Goal: Check status: Check status

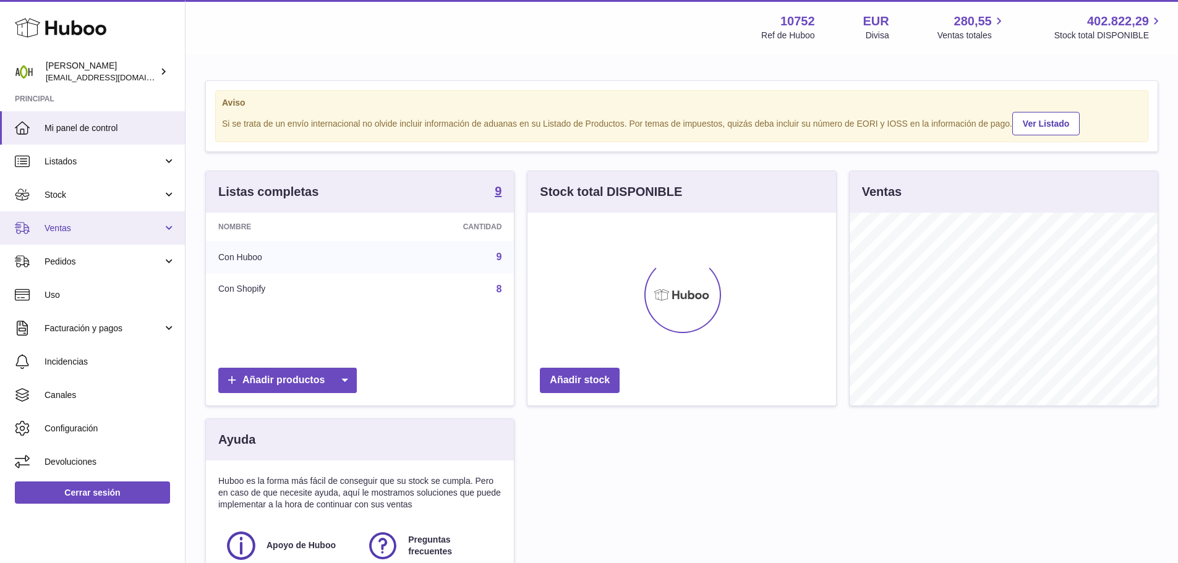
scroll to position [193, 309]
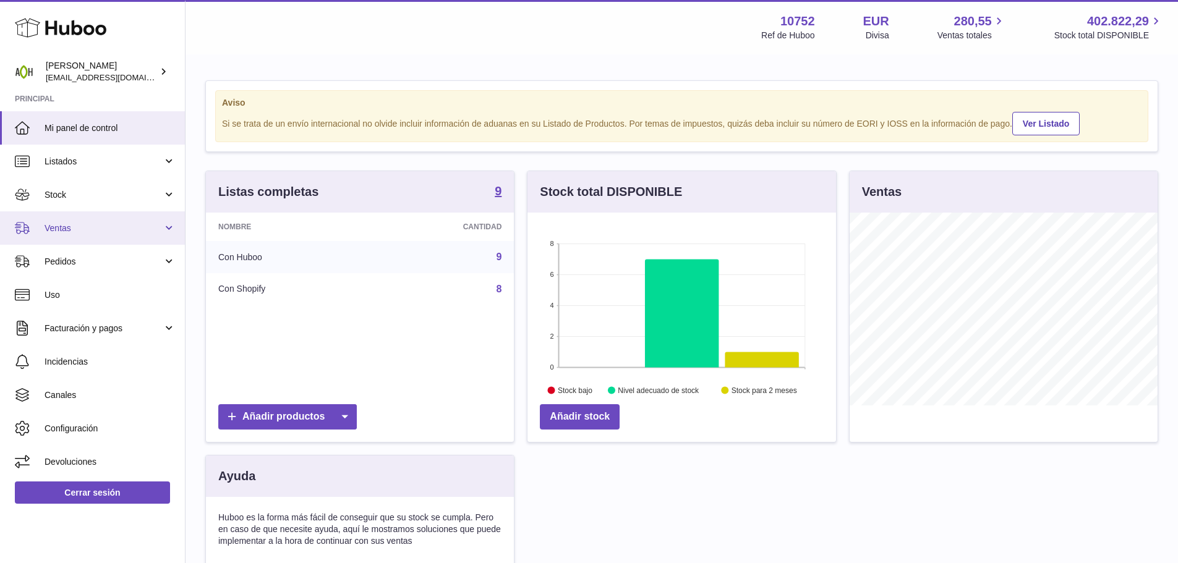
click at [95, 228] on span "Ventas" at bounding box center [104, 229] width 118 height 12
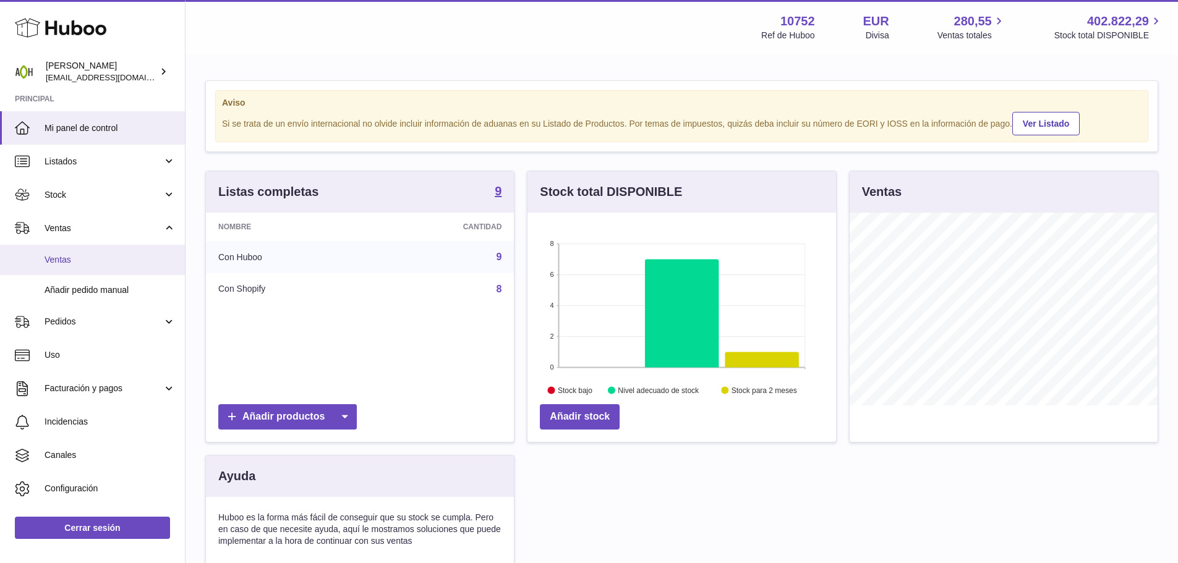
click at [89, 252] on link "Ventas" at bounding box center [92, 260] width 185 height 30
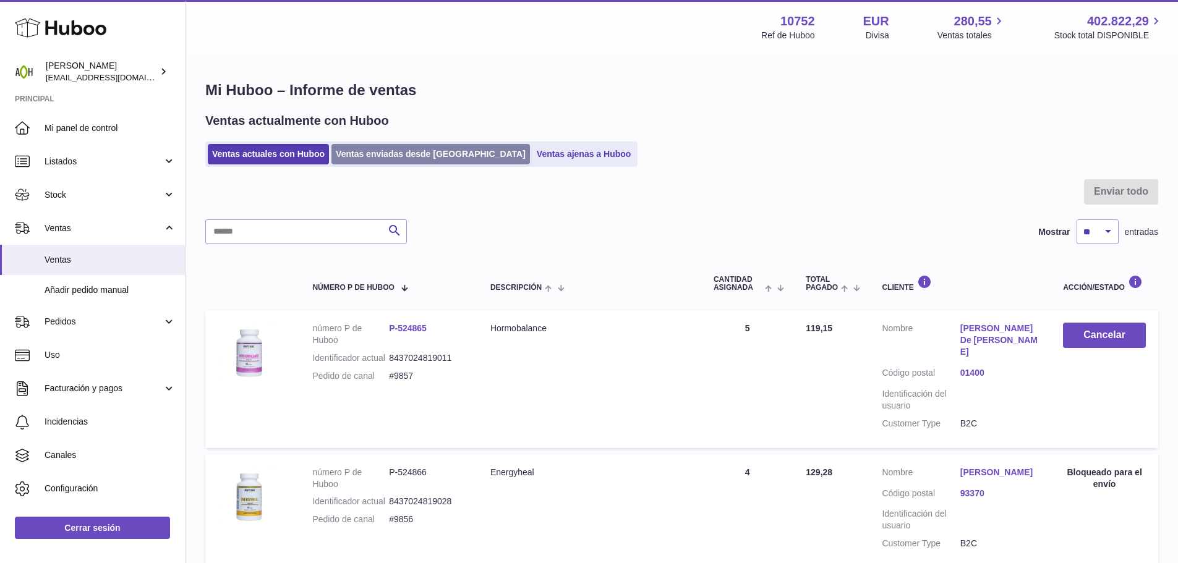
click at [371, 146] on link "Ventas enviadas desde [GEOGRAPHIC_DATA]" at bounding box center [430, 154] width 198 height 20
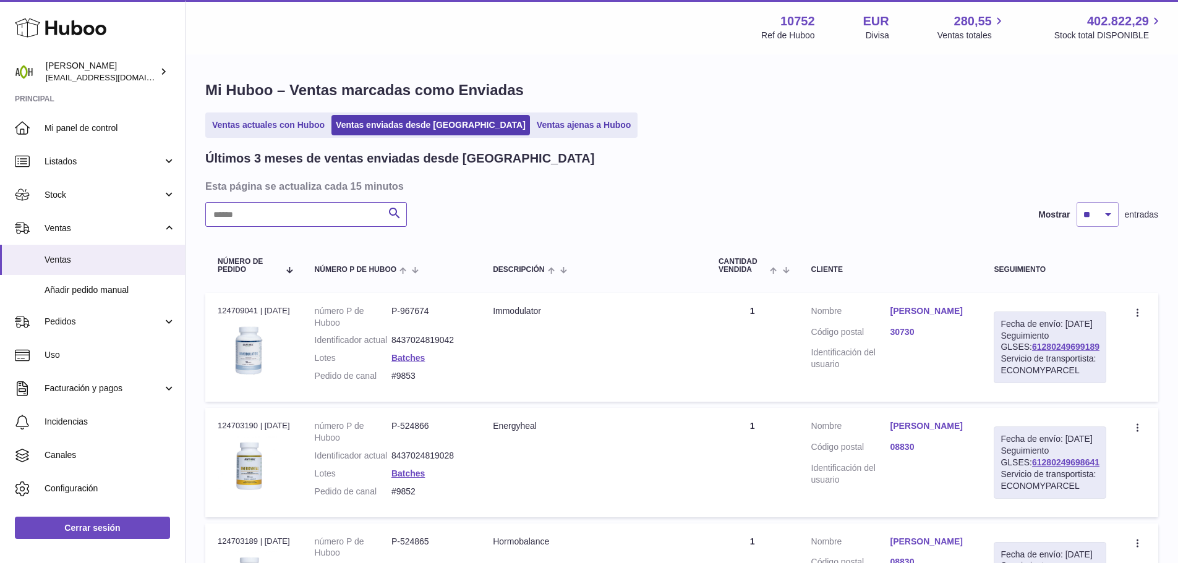
click at [341, 206] on input "text" at bounding box center [306, 214] width 202 height 25
paste input "****"
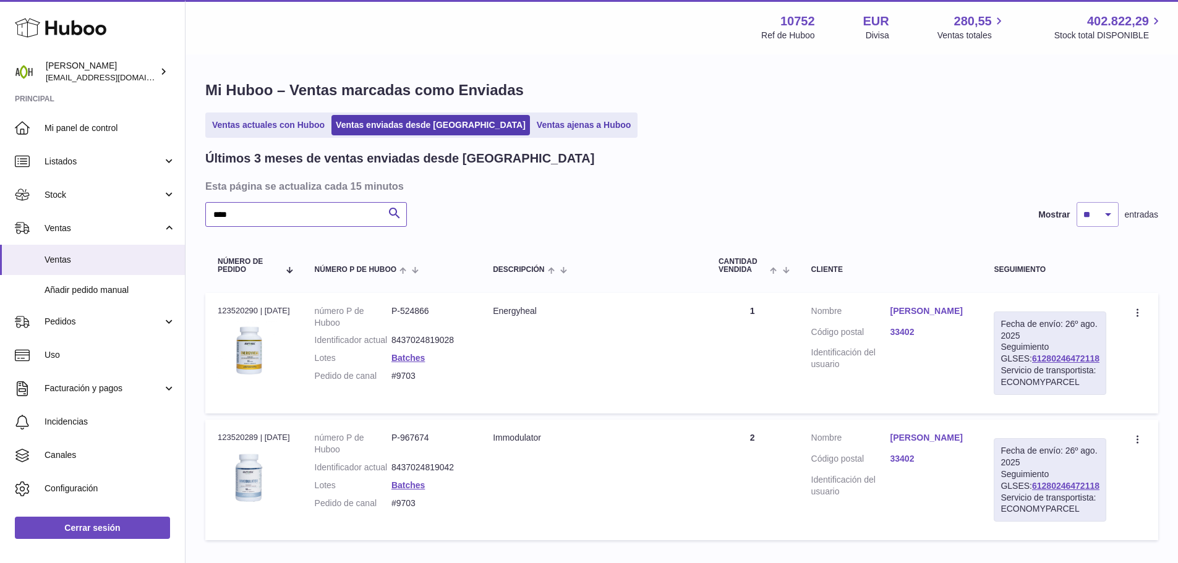
type input "****"
drag, startPoint x: 1093, startPoint y: 373, endPoint x: 1013, endPoint y: 375, distance: 79.2
click at [1013, 375] on div "Fecha de envío: 26º ago. 2025 Seguimiento GLSES: 61280246472118 Servicio de tra…" at bounding box center [1050, 353] width 113 height 83
copy link "61280246472118"
click at [937, 312] on link "Belén carril" at bounding box center [929, 311] width 79 height 12
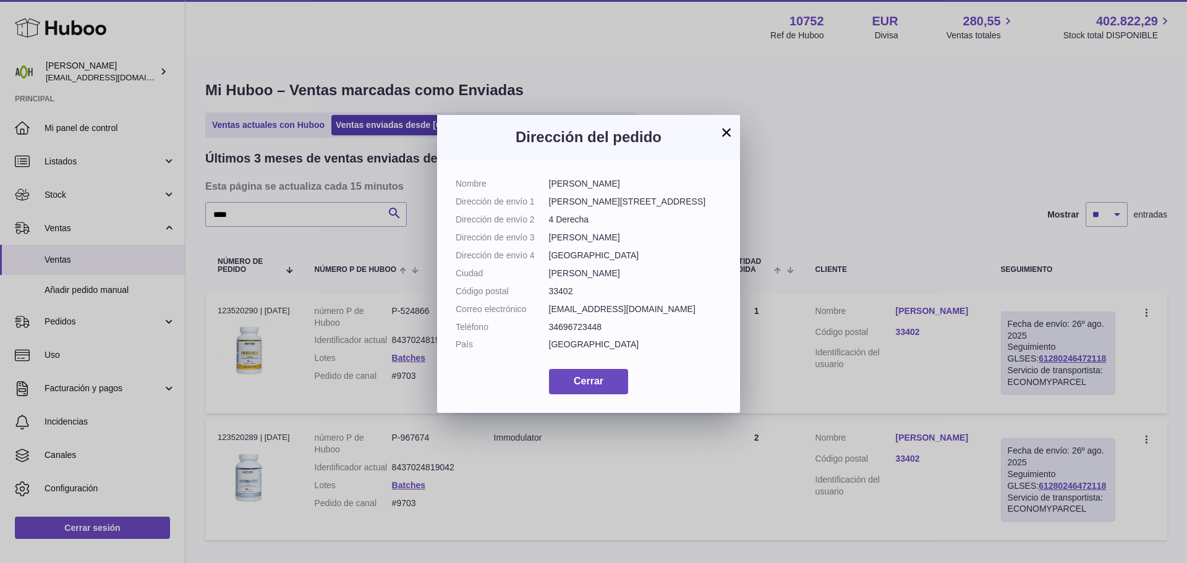
drag, startPoint x: 608, startPoint y: 185, endPoint x: 545, endPoint y: 194, distance: 63.1
click at [543, 186] on dl "Nombre Belén carril Dirección de envío 1 Calle Fruela 11 Dirección de envío 2 4…" at bounding box center [589, 267] width 266 height 179
copy dl "Belén carril"
click at [722, 133] on button "×" at bounding box center [726, 132] width 15 height 15
